Goal: Information Seeking & Learning: Learn about a topic

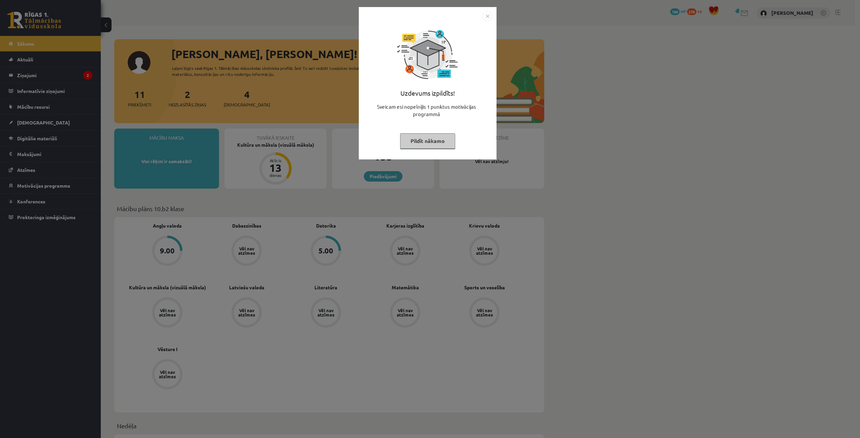
click at [418, 139] on button "Pildīt nākamo" at bounding box center [427, 140] width 55 height 15
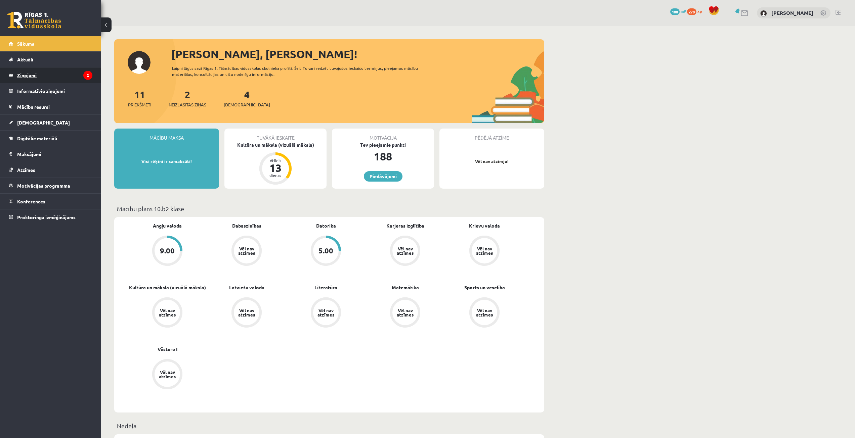
click at [35, 76] on legend "Ziņojumi 2" at bounding box center [54, 74] width 75 height 15
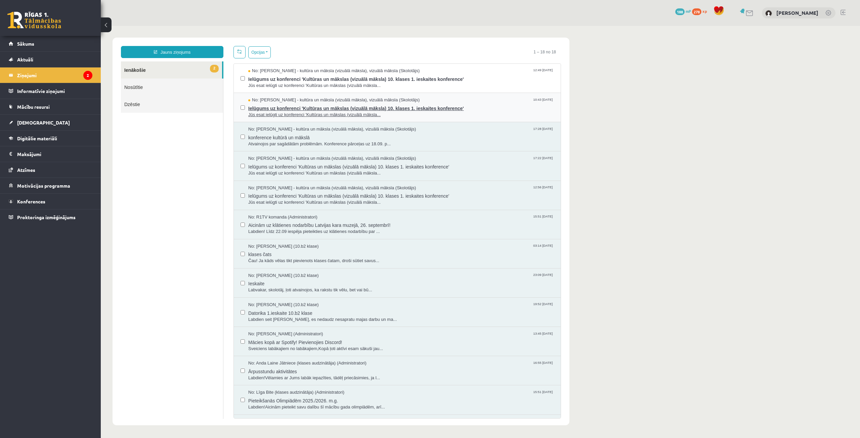
click at [258, 102] on span "No: Ilze Kolka - kultūra un māksla (vizuālā māksla), vizuālā māksla (Skolotājs)" at bounding box center [333, 100] width 171 height 6
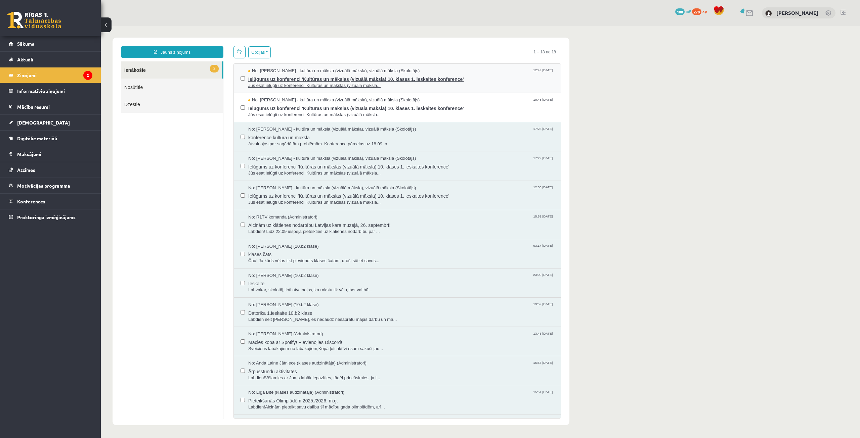
click at [272, 83] on span "Jūs esat ielūgti uz konferenci 'Kultūras un mākslas (vizuālā māksla..." at bounding box center [401, 86] width 306 height 6
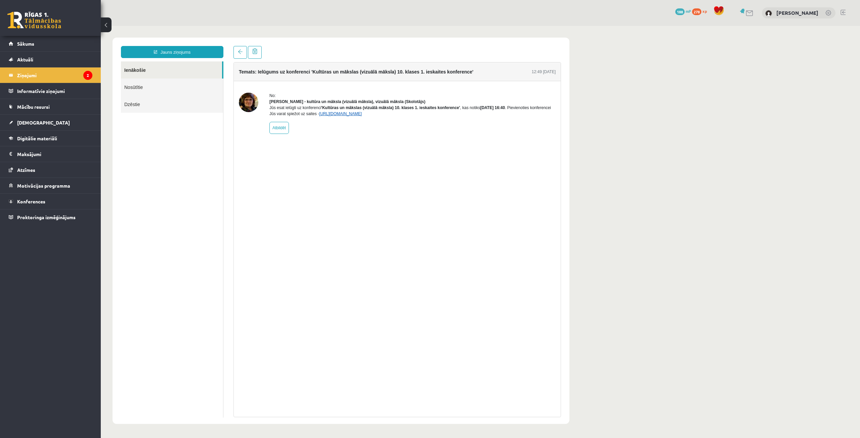
click at [362, 116] on link "https://eskola.r1tv.lv/conferences/5079/join" at bounding box center [340, 113] width 43 height 5
click at [79, 77] on legend "Ziņojumi 2" at bounding box center [54, 74] width 75 height 15
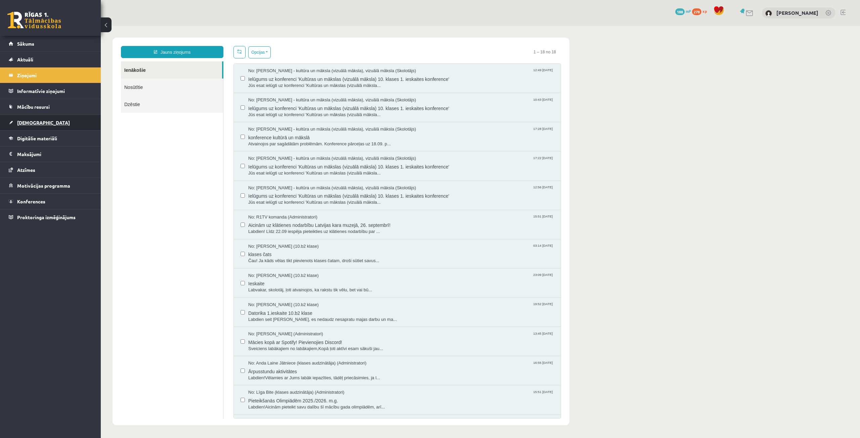
click at [64, 127] on link "[DEMOGRAPHIC_DATA]" at bounding box center [51, 122] width 84 height 15
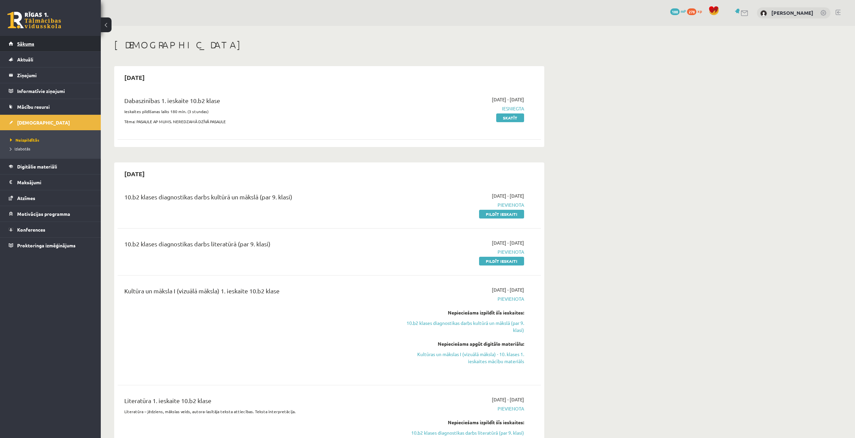
click at [65, 44] on link "Sākums" at bounding box center [51, 43] width 84 height 15
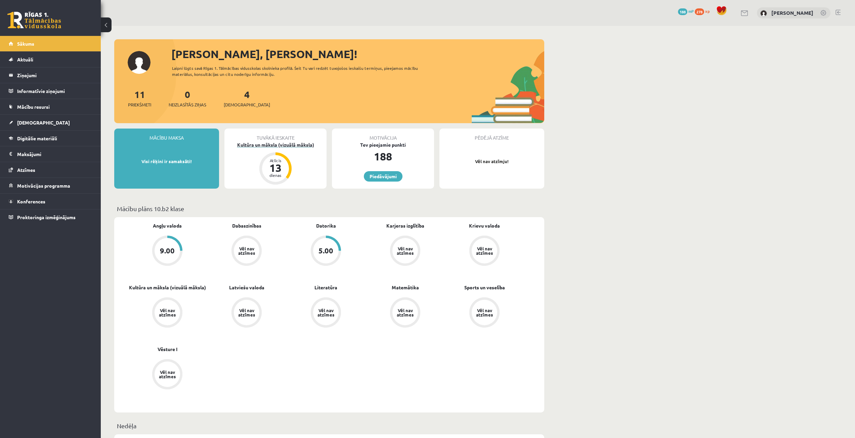
click at [266, 143] on div "Kultūra un māksla (vizuālā māksla)" at bounding box center [275, 144] width 102 height 7
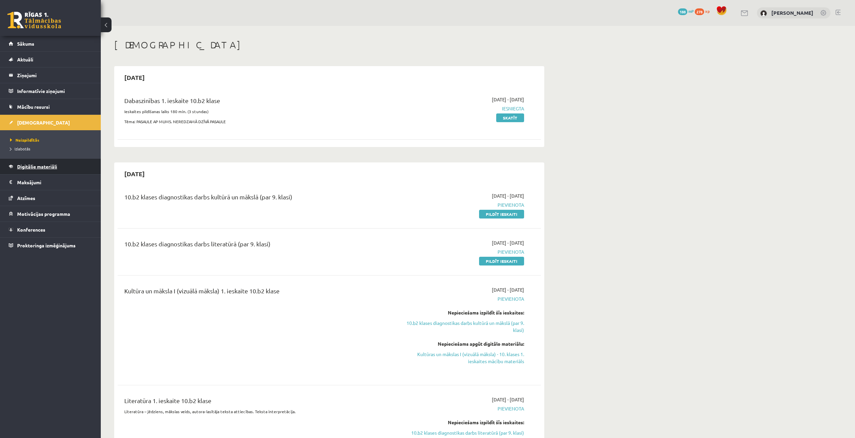
click at [75, 167] on link "Digitālie materiāli" at bounding box center [51, 166] width 84 height 15
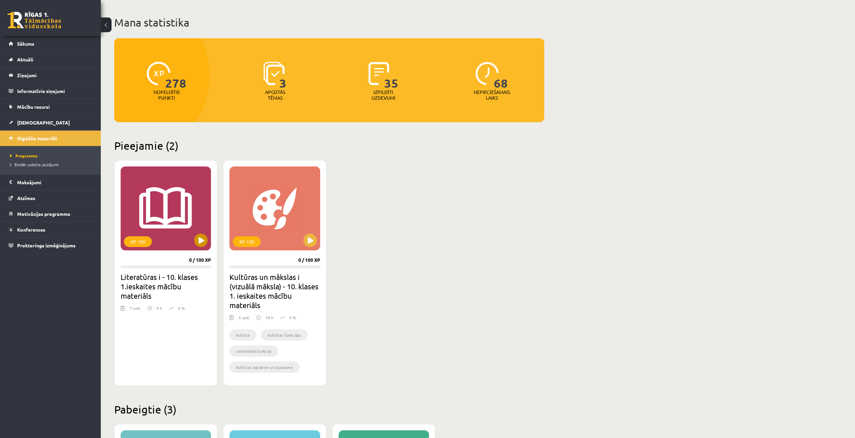
scroll to position [34, 0]
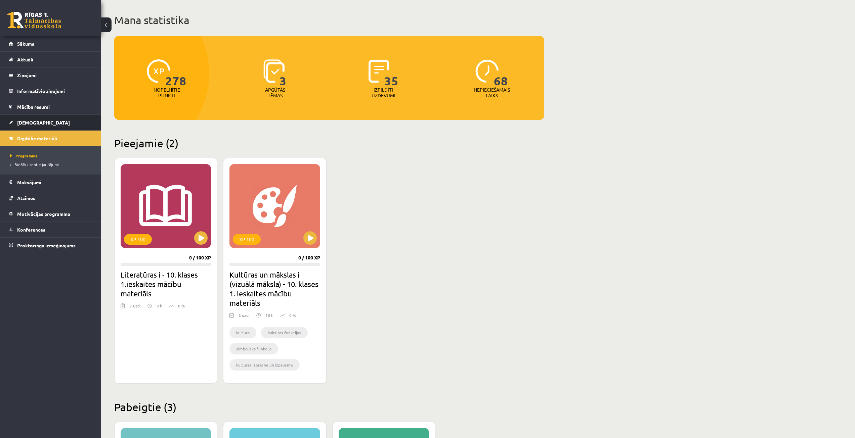
click at [33, 117] on link "[DEMOGRAPHIC_DATA]" at bounding box center [51, 122] width 84 height 15
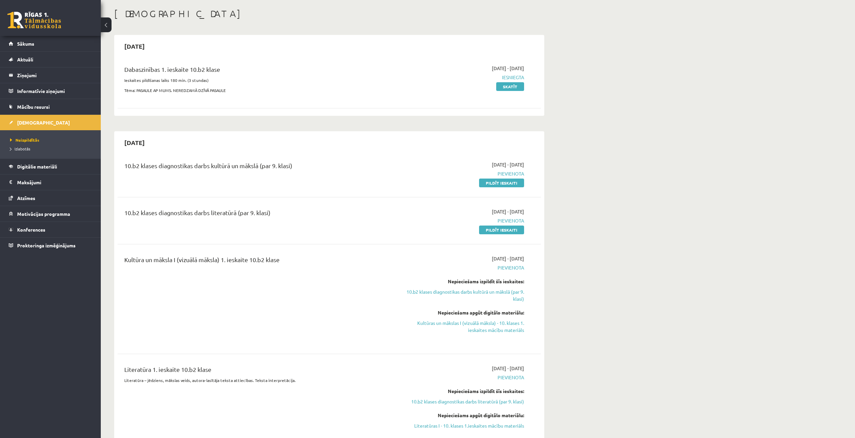
scroll to position [34, 0]
click at [25, 148] on span "Izlabotās" at bounding box center [20, 148] width 20 height 5
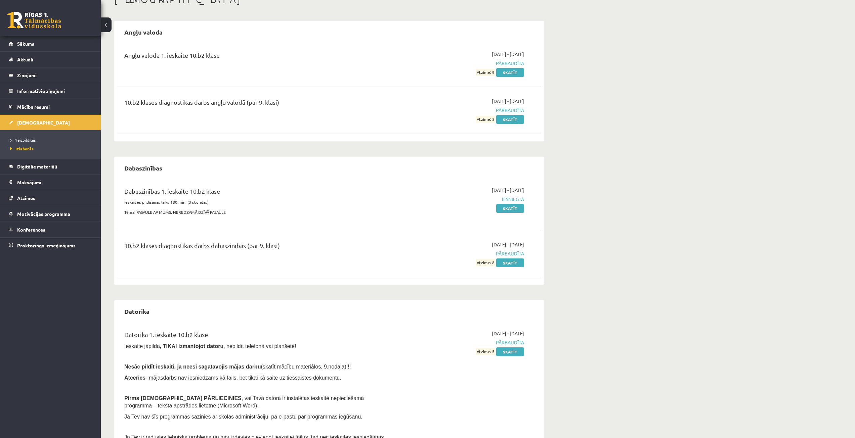
scroll to position [37, 0]
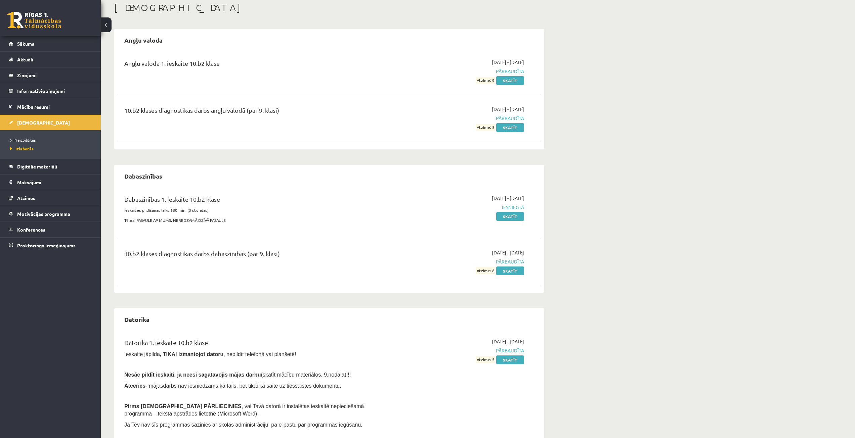
scroll to position [34, 0]
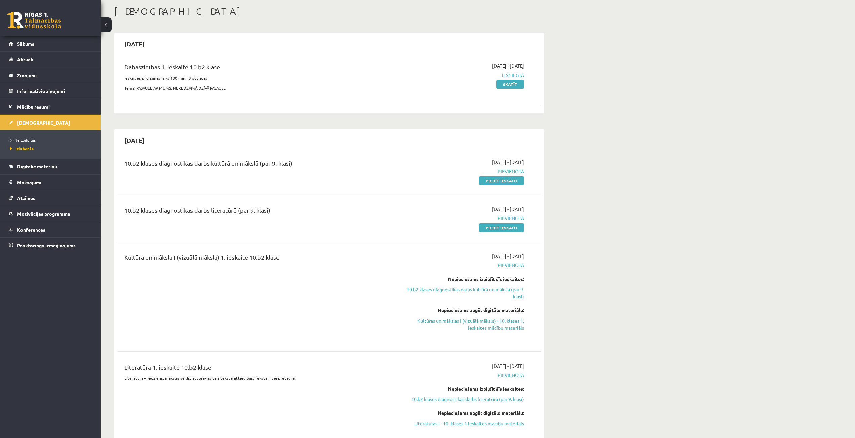
click at [25, 139] on span "Neizpildītās" at bounding box center [23, 139] width 26 height 5
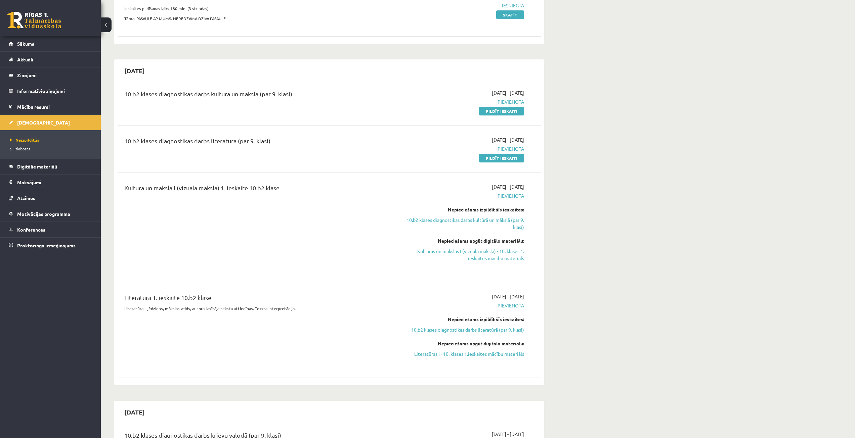
scroll to position [101, 0]
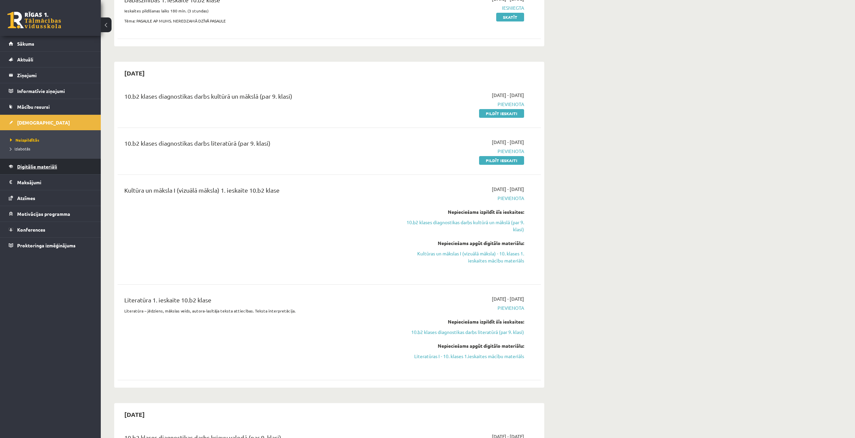
click at [27, 163] on link "Digitālie materiāli" at bounding box center [51, 166] width 84 height 15
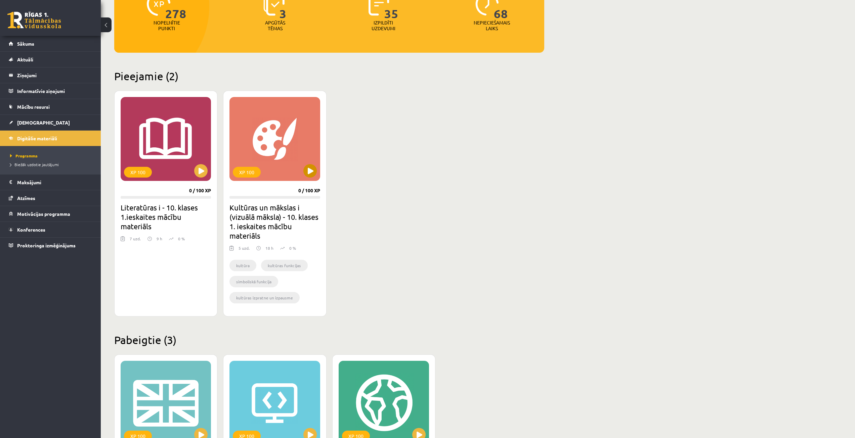
click at [296, 166] on div "XP 100" at bounding box center [274, 139] width 90 height 84
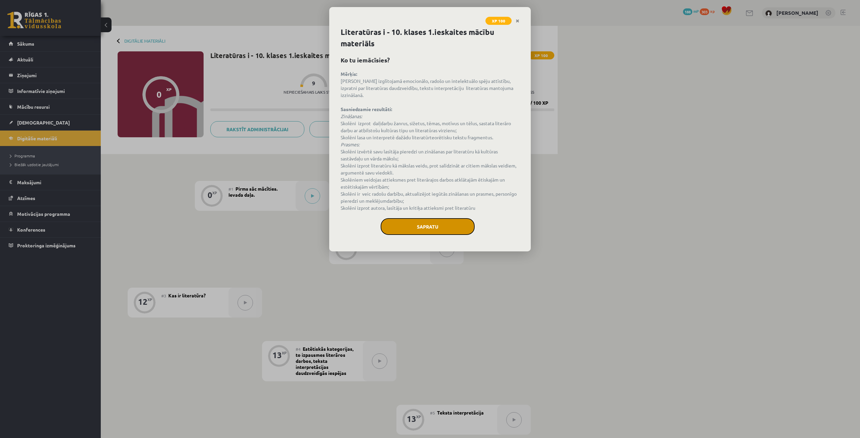
click at [407, 223] on button "Sapratu" at bounding box center [427, 226] width 94 height 17
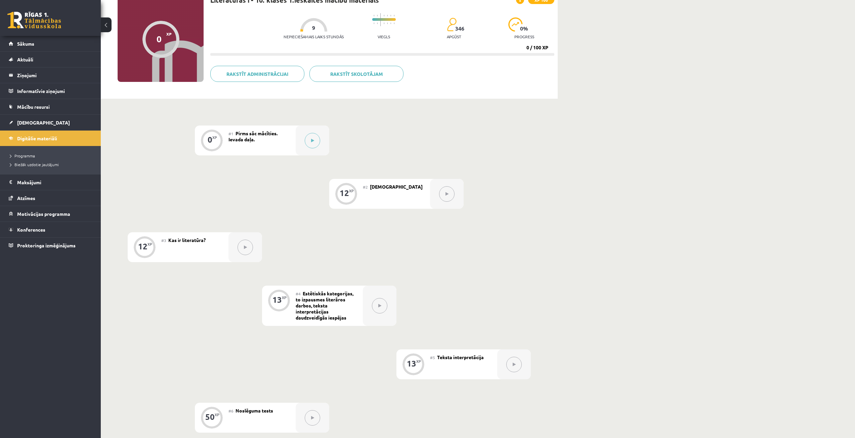
scroll to position [53, 0]
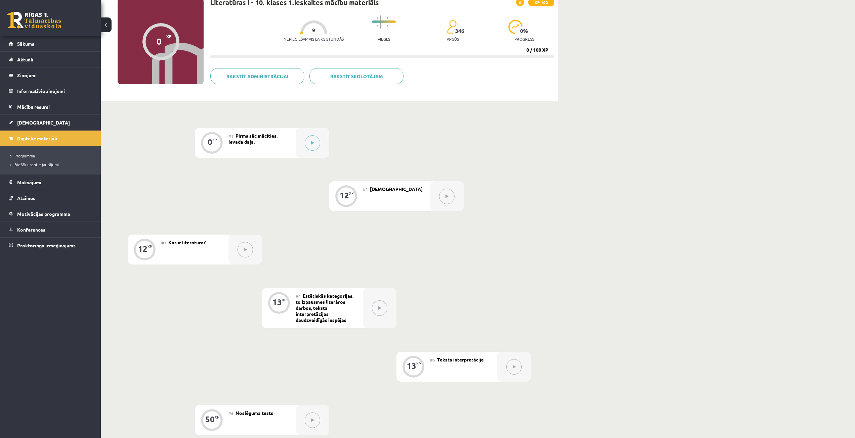
click at [38, 135] on link "Digitālie materiāli" at bounding box center [51, 138] width 84 height 15
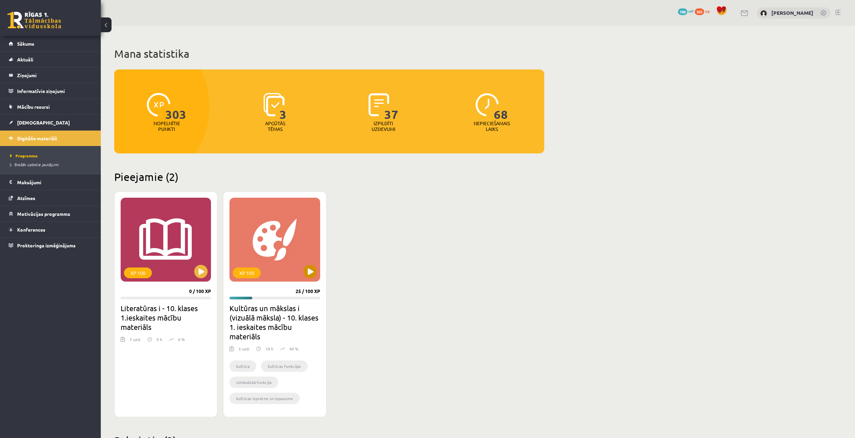
click at [311, 280] on div "XP 100" at bounding box center [274, 240] width 90 height 84
